Goal: Check status: Check status

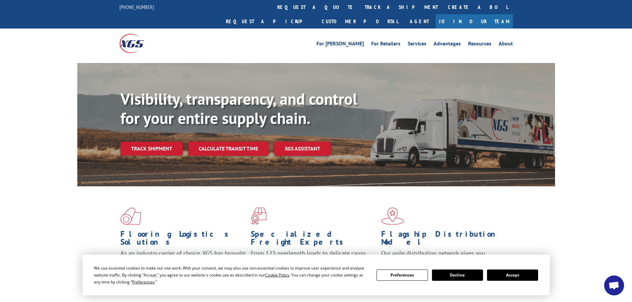
click at [172, 142] on link "Track shipment" at bounding box center [152, 149] width 62 height 14
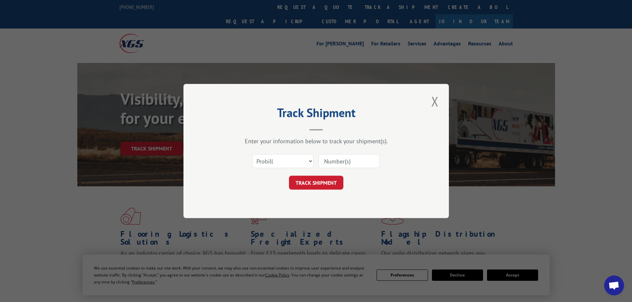
click at [338, 161] on input at bounding box center [349, 161] width 61 height 14
paste input "07190614635953625"
click at [327, 160] on input "07190614635953625" at bounding box center [349, 161] width 61 height 14
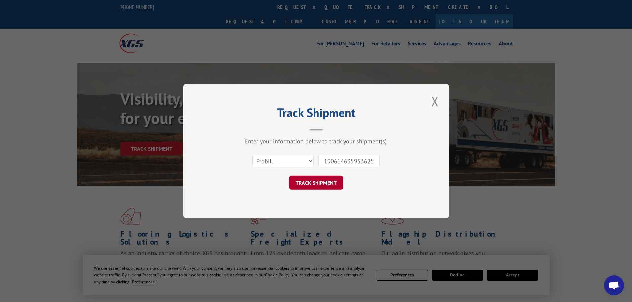
type input "190614635953625"
click at [322, 186] on button "TRACK SHIPMENT" at bounding box center [316, 183] width 54 height 14
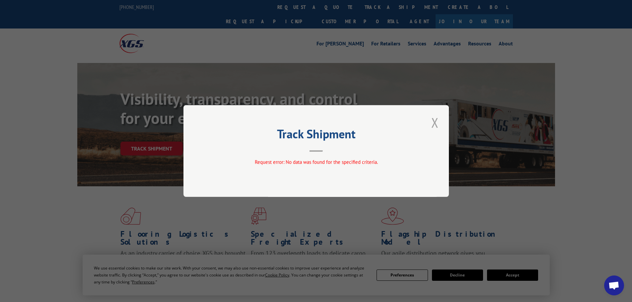
click at [435, 122] on button "Close modal" at bounding box center [435, 123] width 11 height 18
